Goal: Task Accomplishment & Management: Use online tool/utility

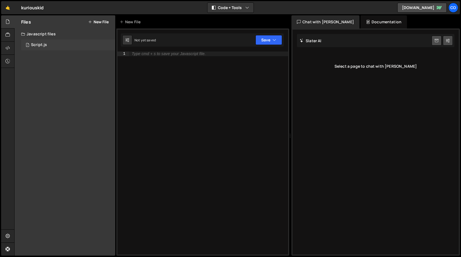
click at [42, 45] on div "Script.js" at bounding box center [39, 45] width 16 height 5
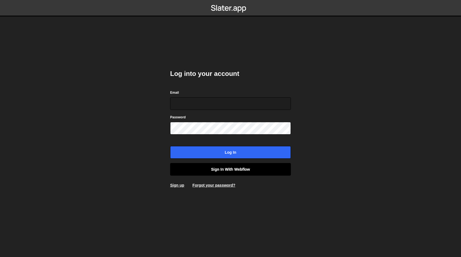
click at [228, 169] on link "Sign in with Webflow" at bounding box center [230, 169] width 121 height 13
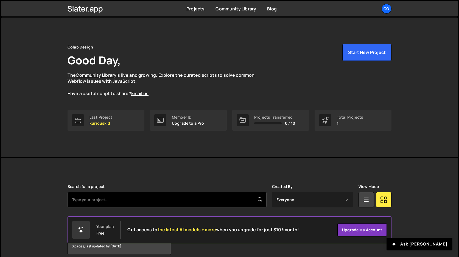
scroll to position [25, 0]
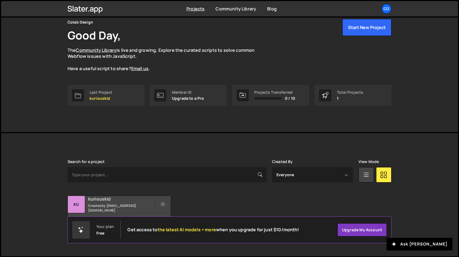
click at [114, 205] on div "kuriouskid Created by amarsinhbhagat@gmail.com" at bounding box center [119, 204] width 103 height 17
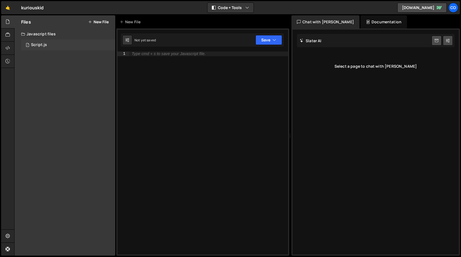
click at [40, 46] on div "Script.js" at bounding box center [39, 45] width 16 height 5
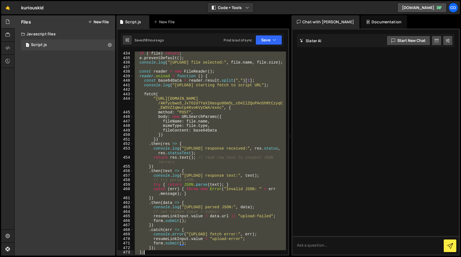
scroll to position [2088, 0]
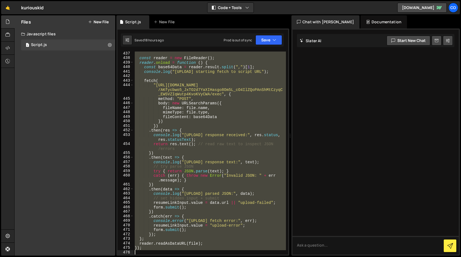
drag, startPoint x: 134, startPoint y: 163, endPoint x: 178, endPoint y: 257, distance: 103.9
click at [178, 257] on div "Hold on a sec... Are you certain you wish to leave this page? Any changes you'v…" at bounding box center [230, 128] width 461 height 257
type textarea "});"
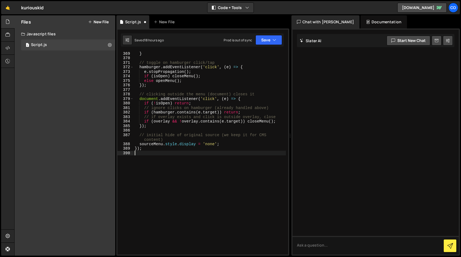
scroll to position [1757, 0]
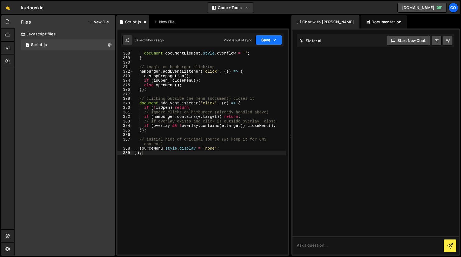
click at [270, 38] on button "Save" at bounding box center [268, 40] width 27 height 10
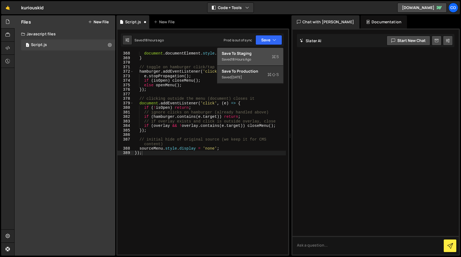
click at [258, 54] on div "Save to Staging S" at bounding box center [250, 53] width 57 height 5
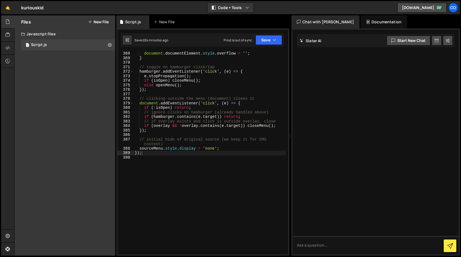
type textarea "else openMenu();"
click at [207, 83] on div "document . documentElement . style . overflow = '' ; } // toggle on hamburger c…" at bounding box center [210, 157] width 152 height 212
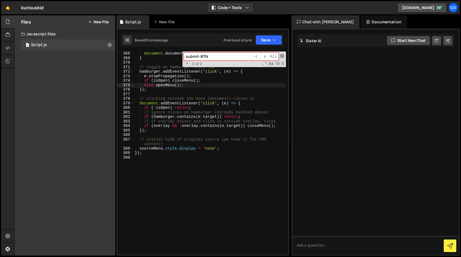
type input "submit-BTN"
click at [281, 57] on span at bounding box center [282, 56] width 4 height 4
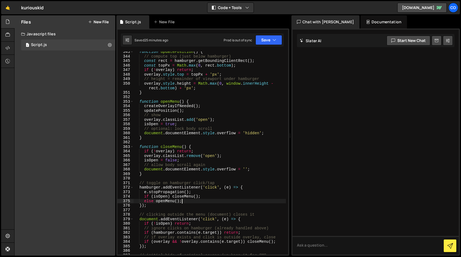
scroll to position [1640, 0]
